Goal: Check status: Check status

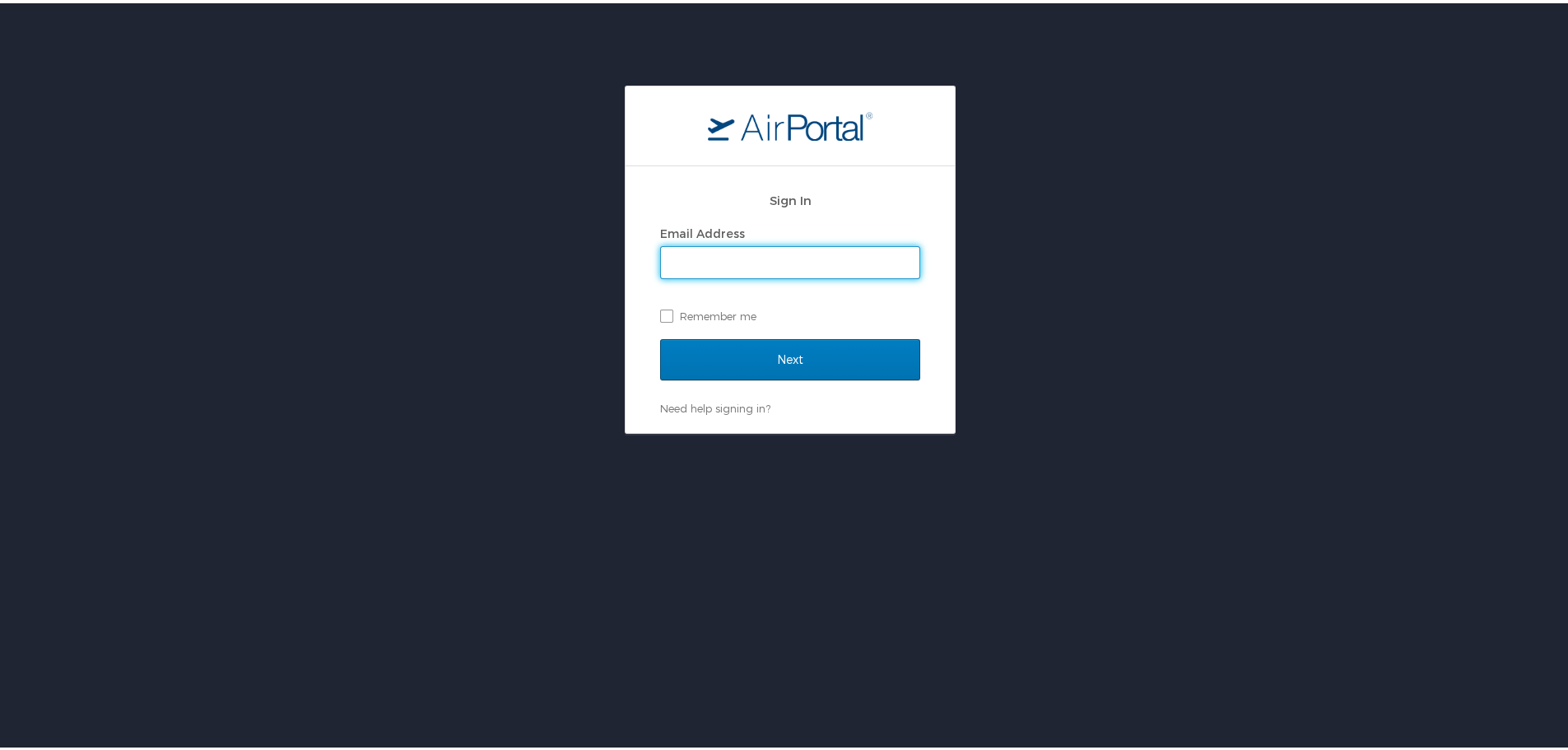
type input "marylore.mauldin@cbtravel.com"
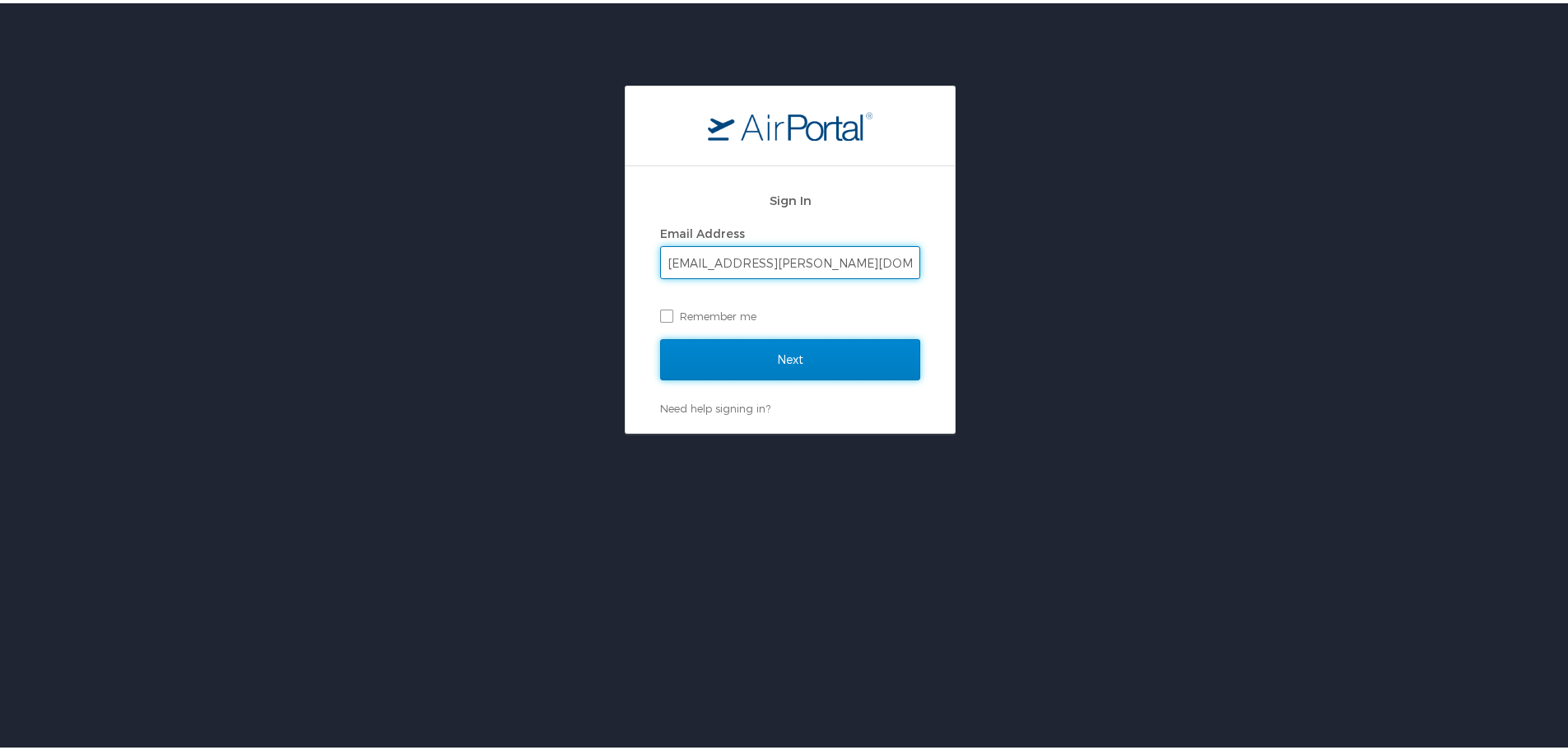
click at [842, 354] on input "Next" at bounding box center [790, 356] width 260 height 41
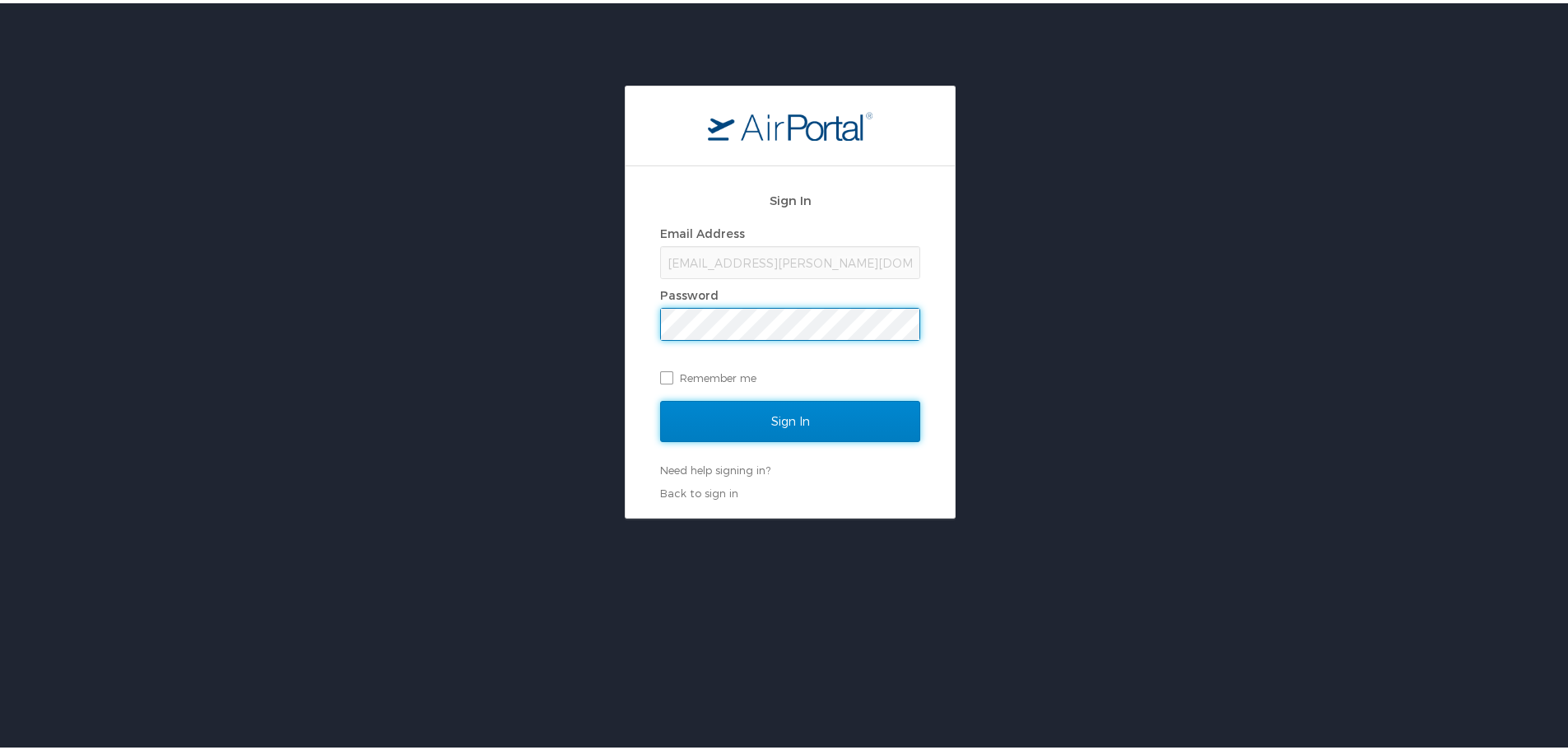
click at [816, 427] on input "Sign In" at bounding box center [790, 417] width 260 height 41
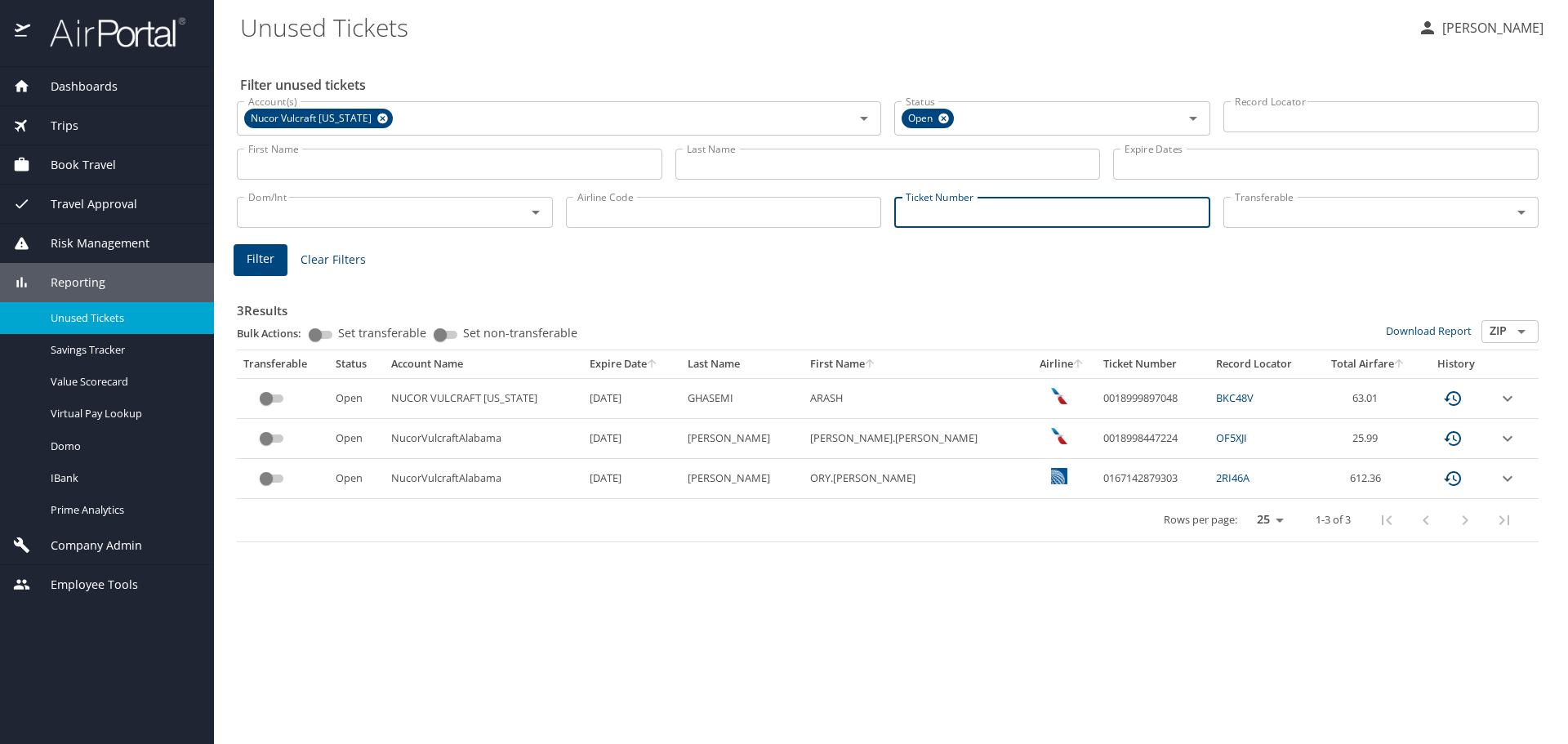
click at [969, 199] on input "Ticket Number" at bounding box center [1051, 212] width 316 height 31
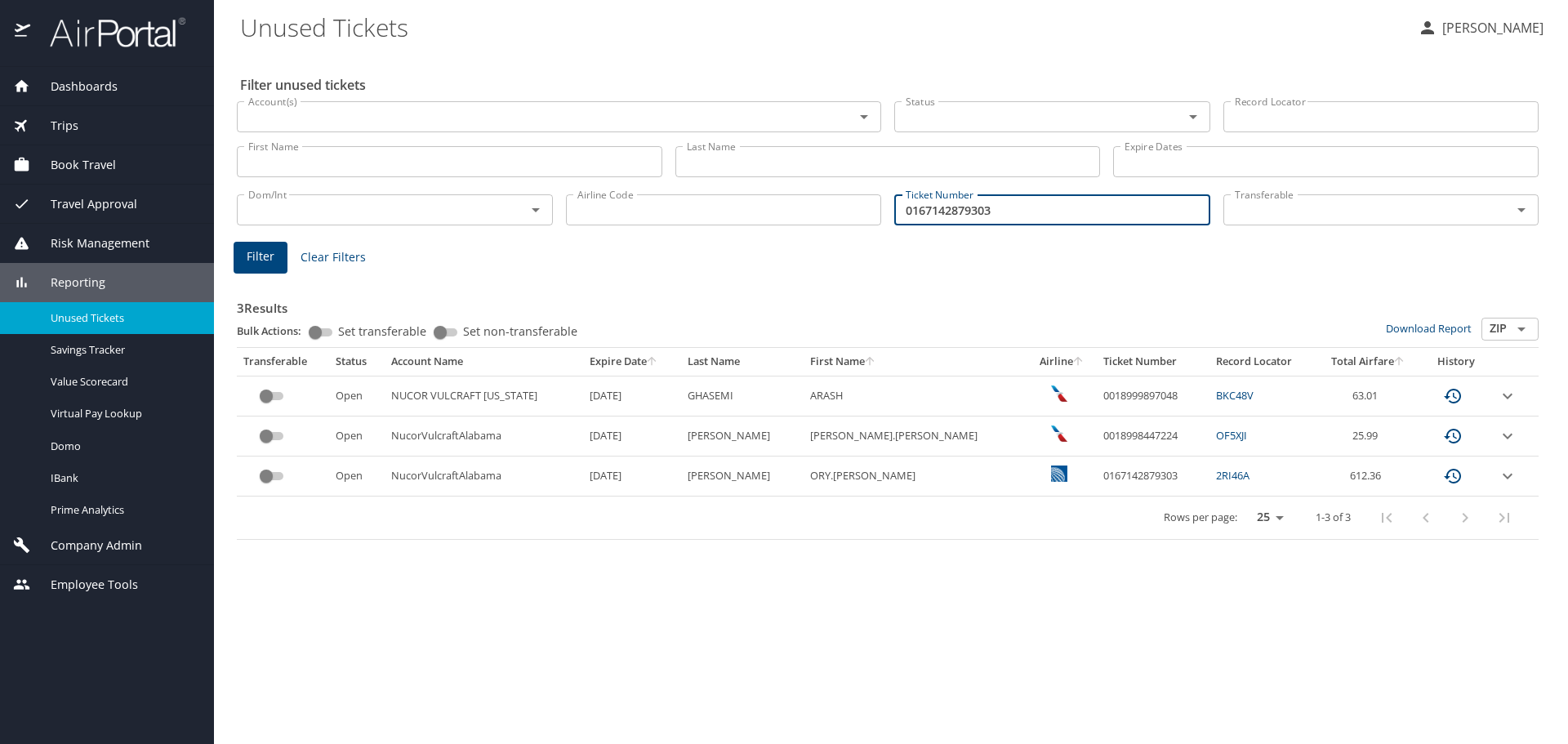
type input "0167142879303"
click at [269, 246] on button "Filter" at bounding box center [260, 257] width 54 height 32
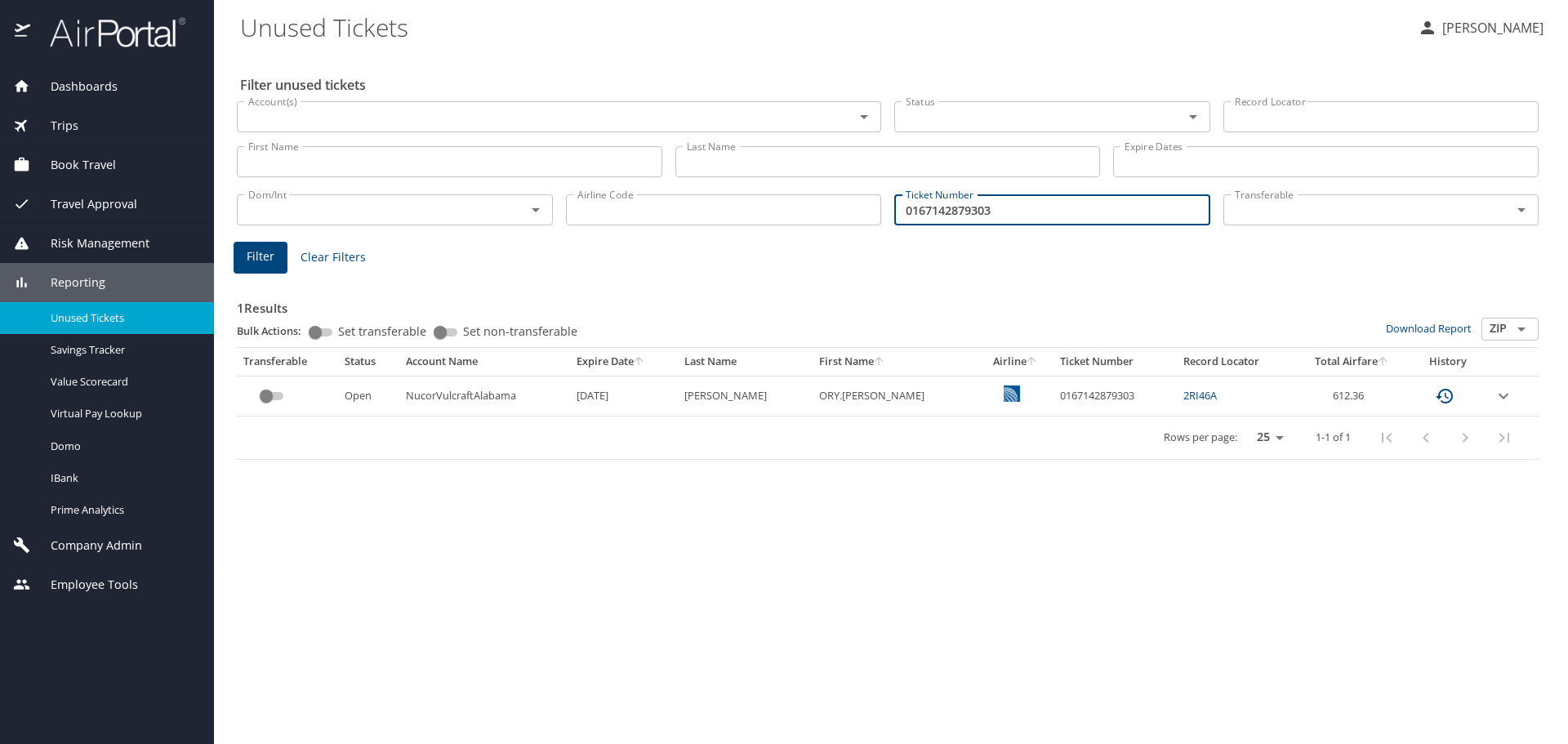
drag, startPoint x: 1016, startPoint y: 218, endPoint x: 904, endPoint y: 222, distance: 112.1
click at [904, 222] on input "0167142879303" at bounding box center [1051, 209] width 316 height 31
click at [1183, 398] on link "2RI46A" at bounding box center [1200, 396] width 33 height 15
click at [1177, 395] on td "2RI46A" at bounding box center [1236, 396] width 117 height 40
drag, startPoint x: 1028, startPoint y: 392, endPoint x: 1092, endPoint y: 393, distance: 64.0
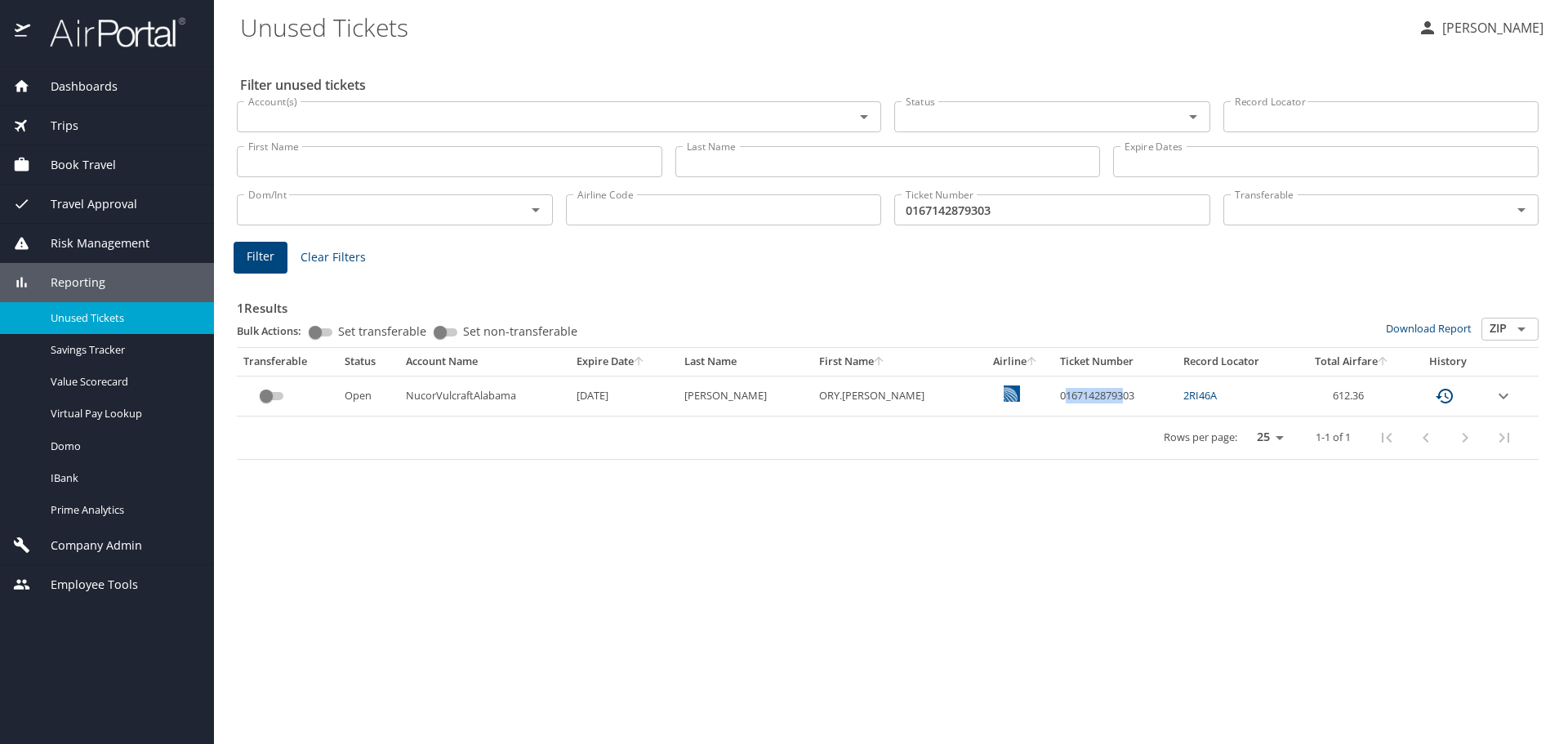
click at [1092, 393] on td "0167142879303" at bounding box center [1116, 396] width 123 height 40
click at [1015, 387] on td "custom pagination table" at bounding box center [1015, 396] width 77 height 40
drag, startPoint x: 1023, startPoint y: 393, endPoint x: 1101, endPoint y: 396, distance: 78.1
click at [1101, 396] on td "0167142879303" at bounding box center [1116, 396] width 123 height 40
copy td "0167142879303"
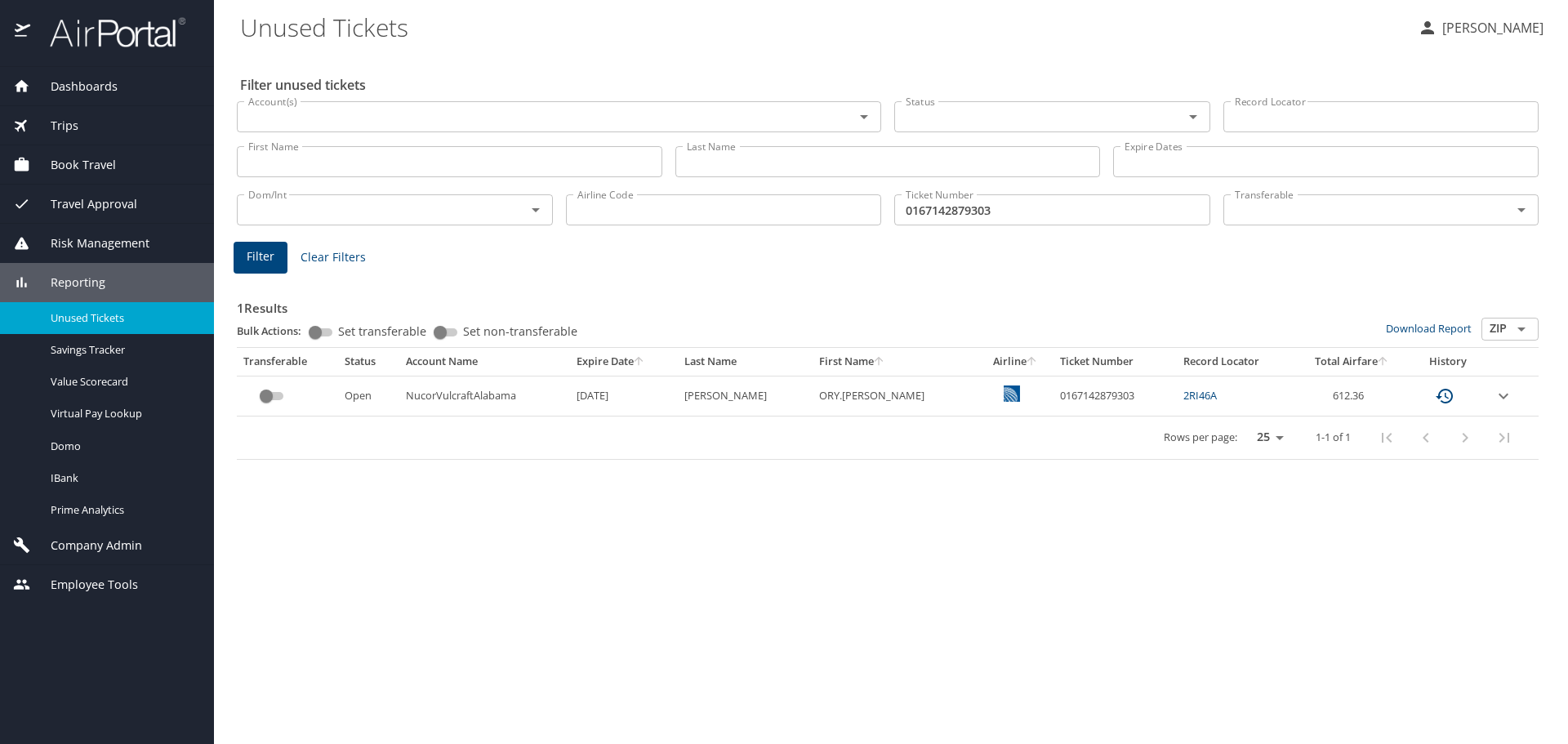
click at [1194, 392] on td "2RI46A" at bounding box center [1236, 396] width 117 height 40
click at [1125, 479] on div "Filter unused tickets Account(s) Account(s) Status Status Record Locator Record…" at bounding box center [891, 398] width 1302 height 692
drag, startPoint x: 1159, startPoint y: 390, endPoint x: 1194, endPoint y: 390, distance: 35.0
click at [1194, 390] on td "2RI46A" at bounding box center [1236, 396] width 117 height 40
copy link "2RI46A"
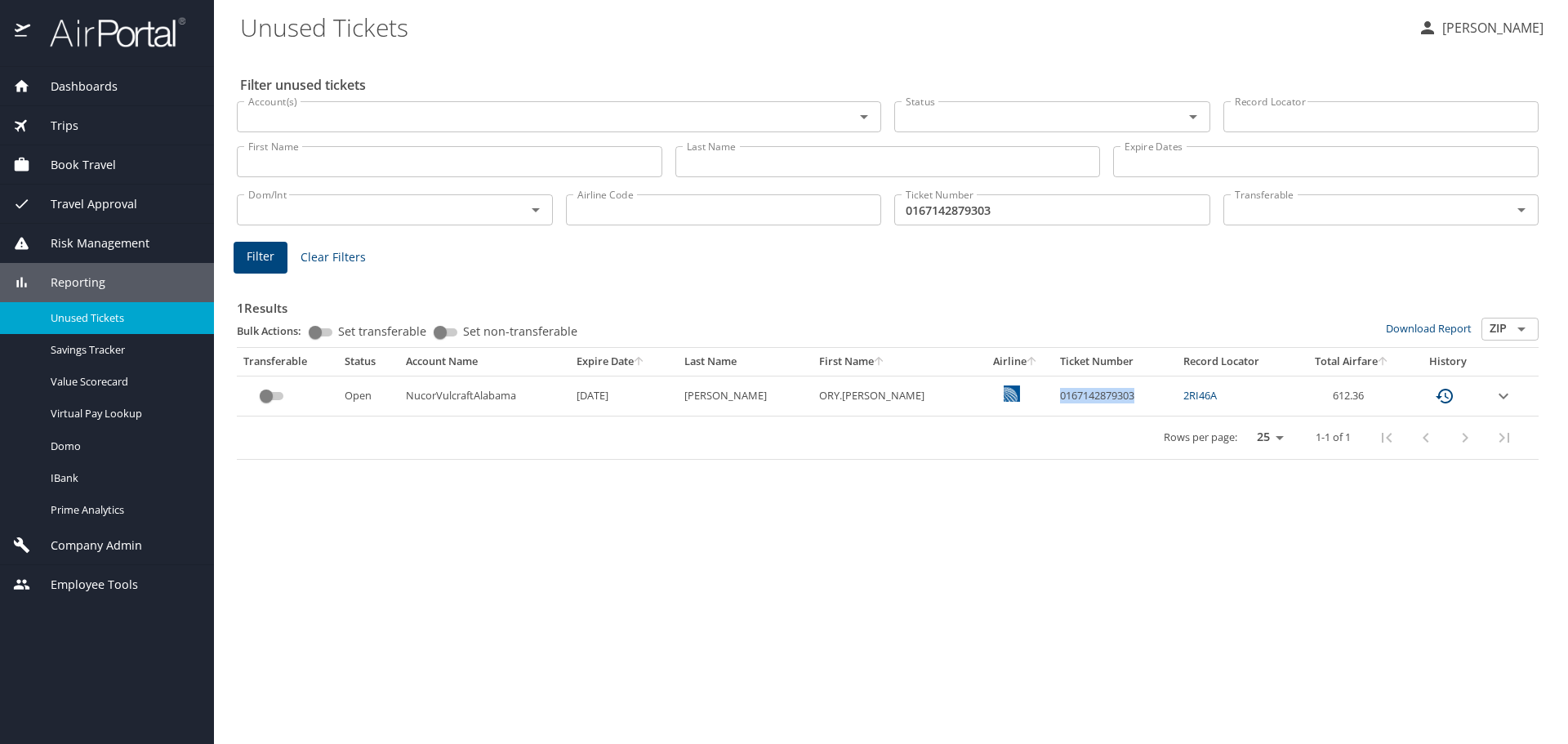
drag, startPoint x: 1021, startPoint y: 401, endPoint x: 1106, endPoint y: 400, distance: 85.0
click at [1106, 400] on td "0167142879303" at bounding box center [1116, 396] width 123 height 40
copy td "0167142879303"
drag, startPoint x: 907, startPoint y: 208, endPoint x: 991, endPoint y: 200, distance: 84.4
click at [991, 200] on input "0167142879303" at bounding box center [1051, 209] width 316 height 31
